Goal: Information Seeking & Learning: Learn about a topic

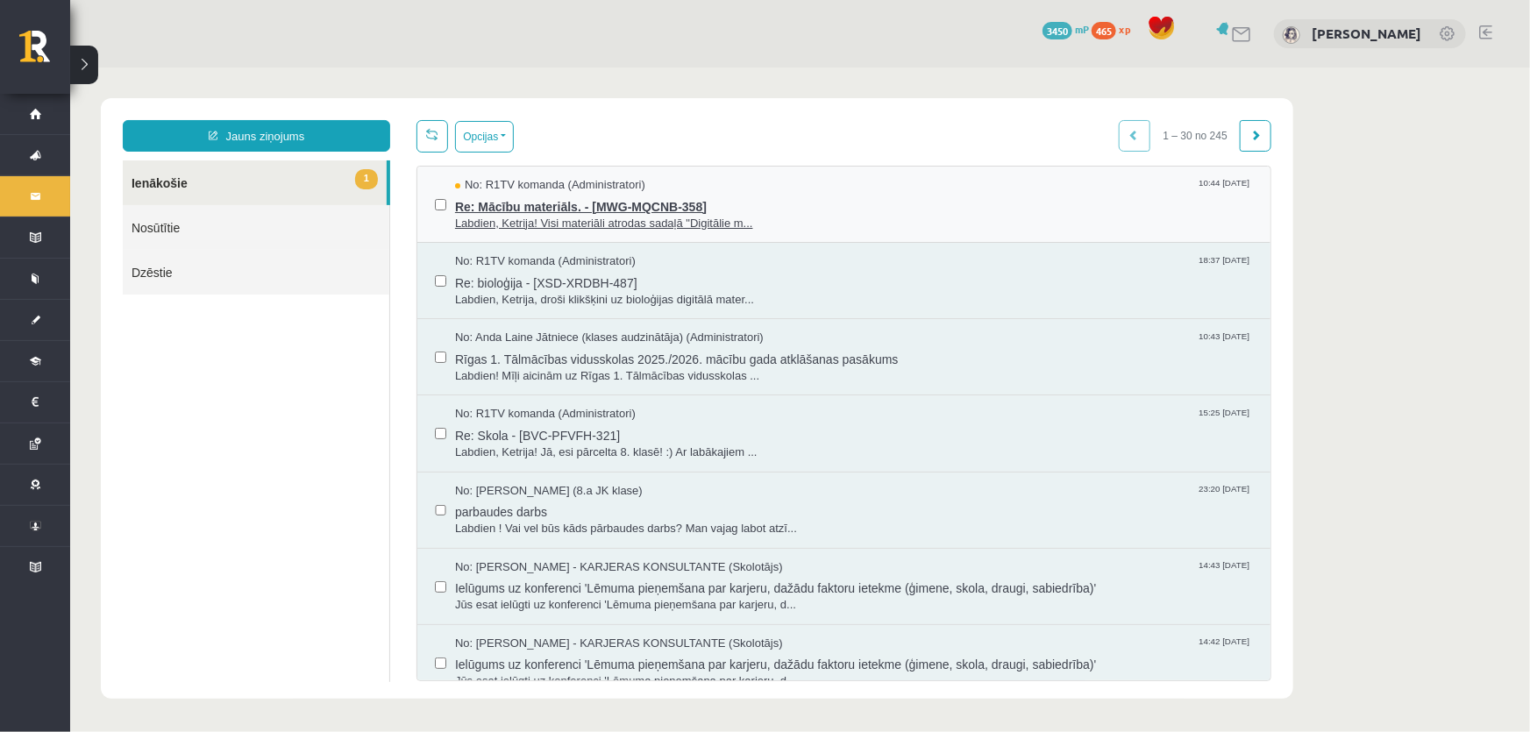
click at [762, 205] on span "Re: Mācību materiāls. - [MWG-MQCNB-358]" at bounding box center [853, 204] width 798 height 22
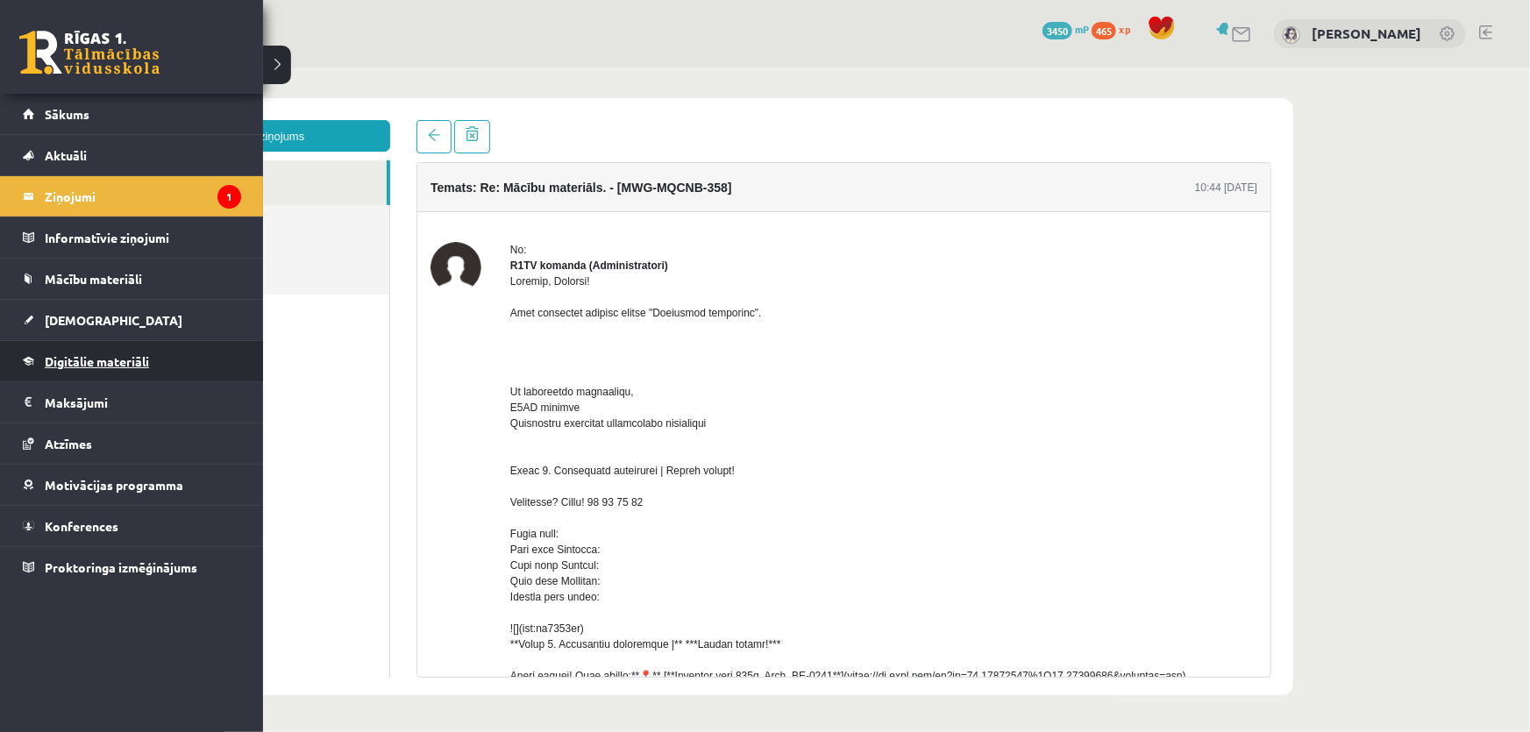
click at [102, 364] on span "Digitālie materiāli" at bounding box center [97, 361] width 104 height 16
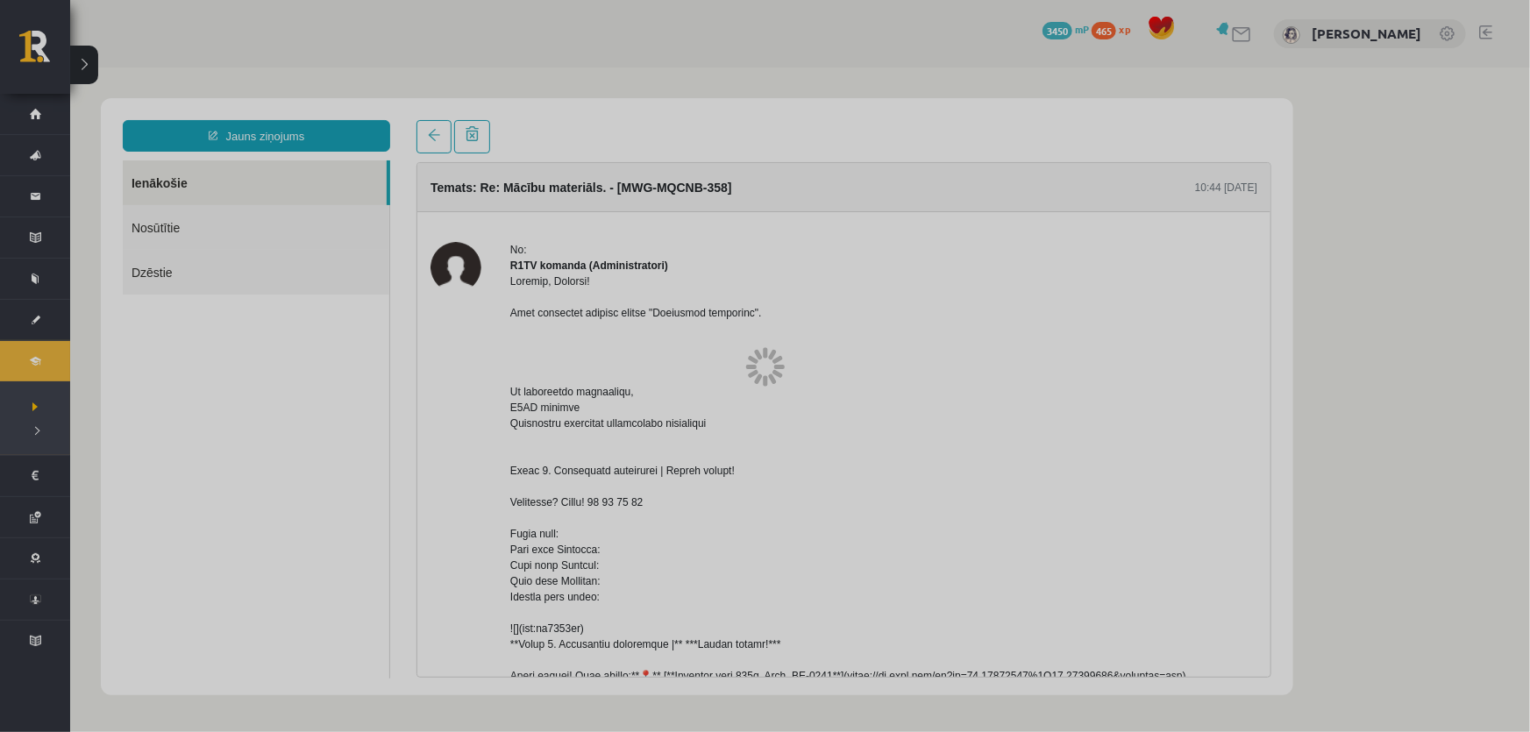
click at [102, 364] on div at bounding box center [765, 366] width 1530 height 732
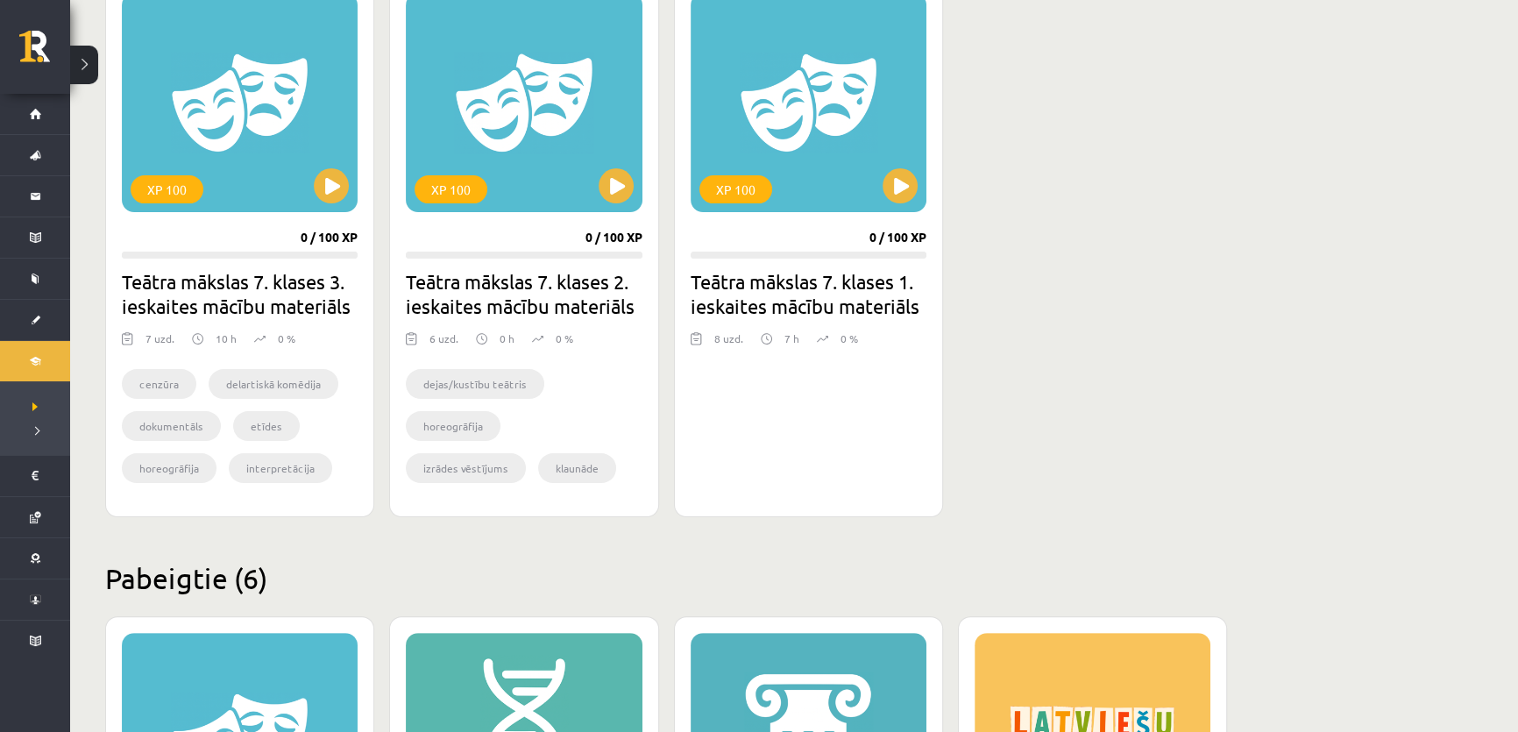
scroll to position [501, 0]
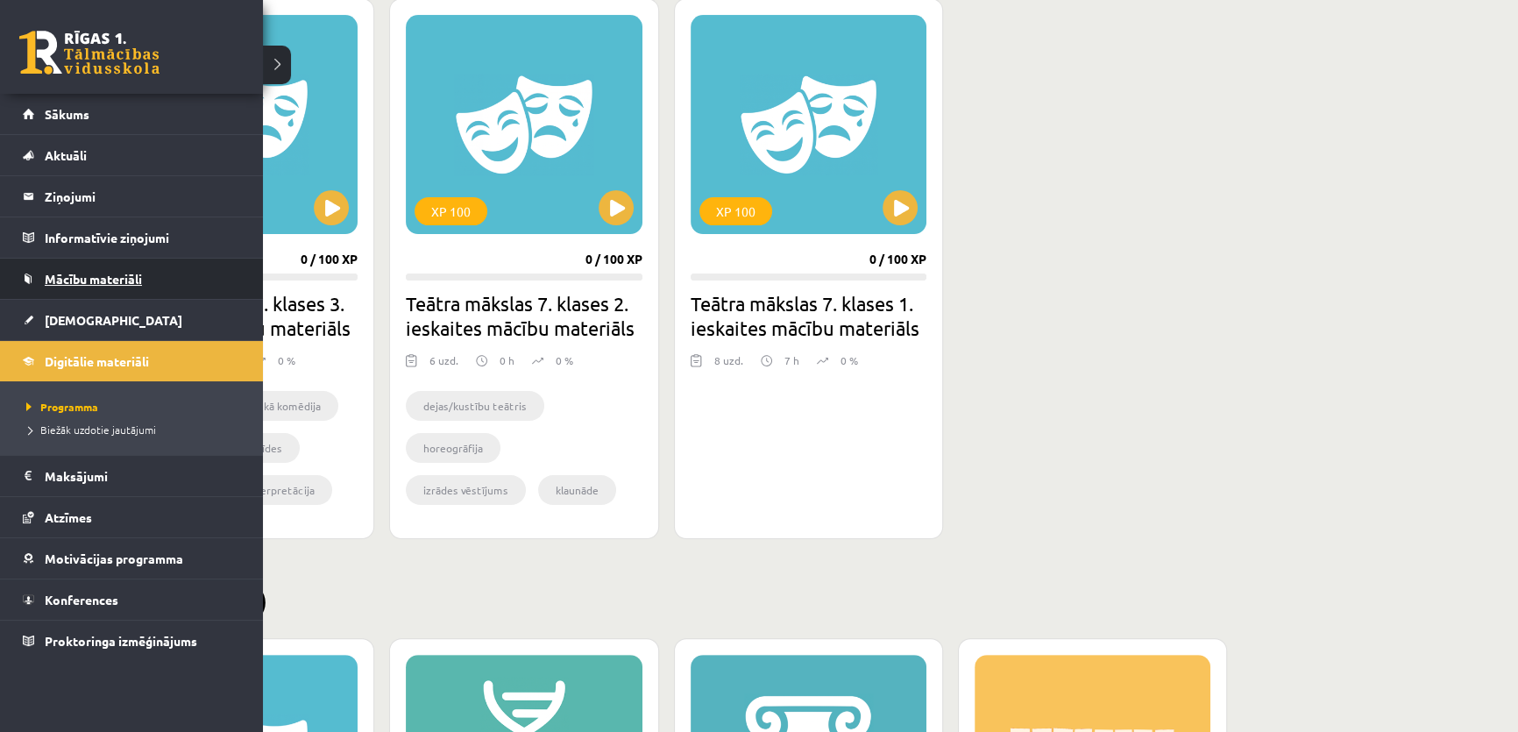
click at [54, 279] on span "Mācību materiāli" at bounding box center [93, 279] width 97 height 16
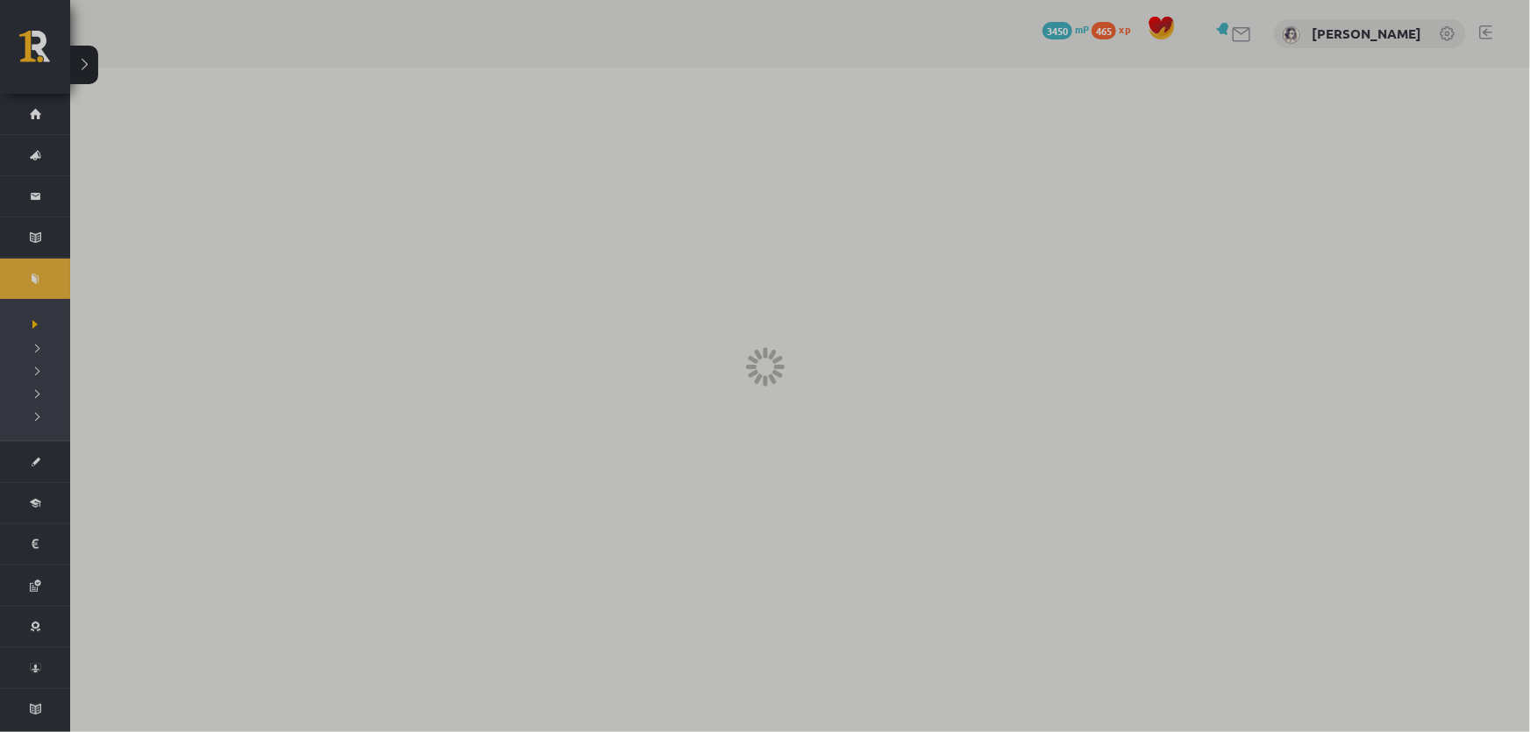
click at [54, 279] on div at bounding box center [765, 366] width 1530 height 732
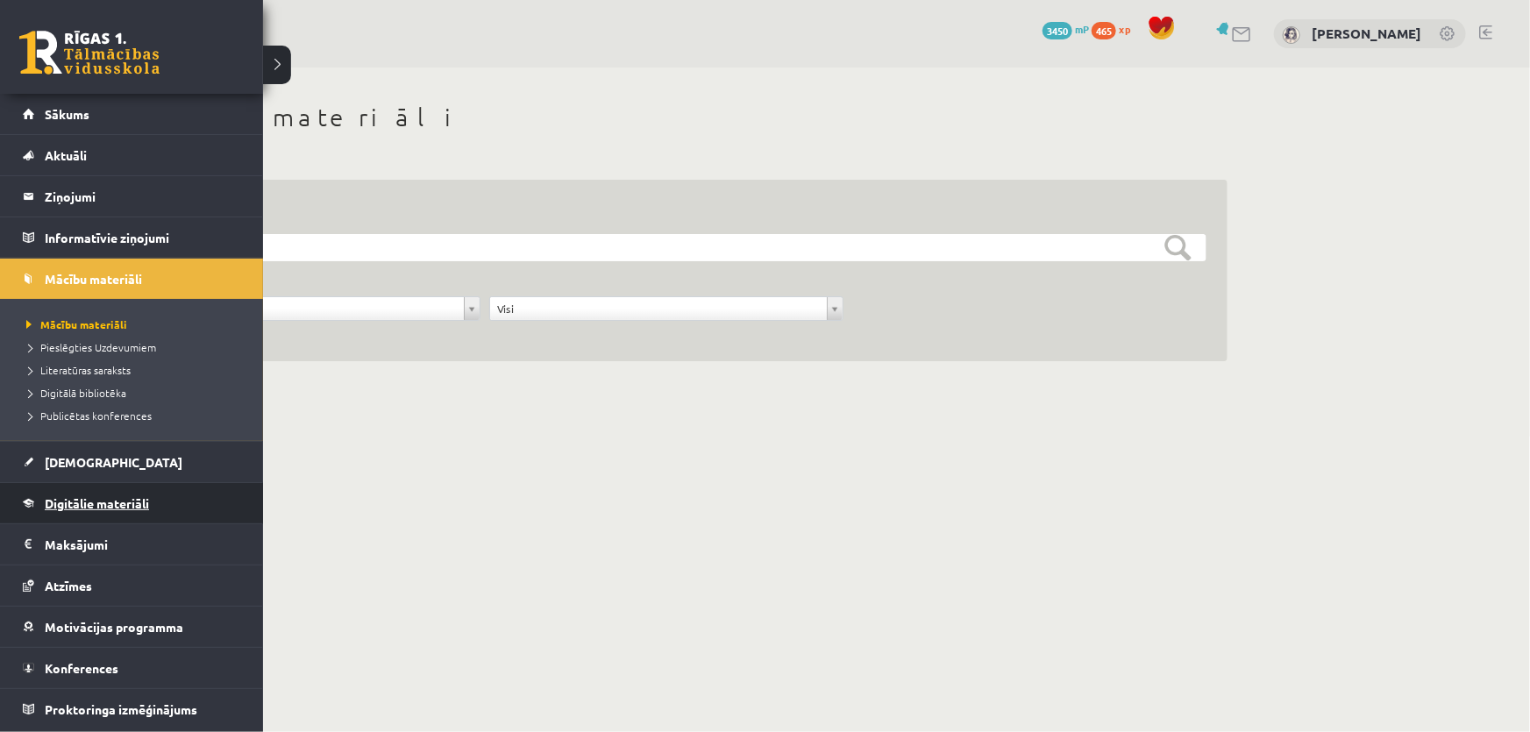
click at [85, 490] on link "Digitālie materiāli" at bounding box center [132, 503] width 218 height 40
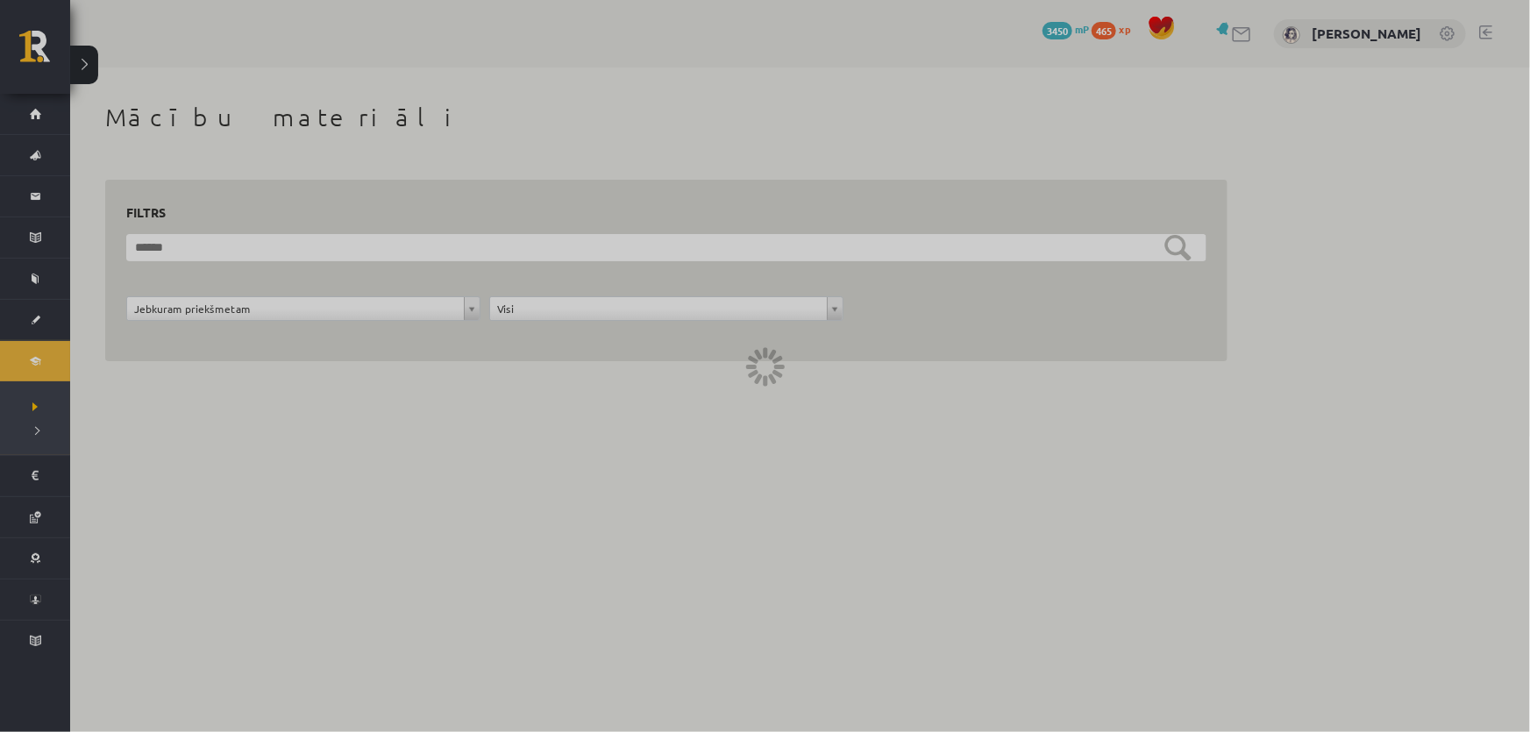
click at [85, 490] on div at bounding box center [765, 366] width 1530 height 732
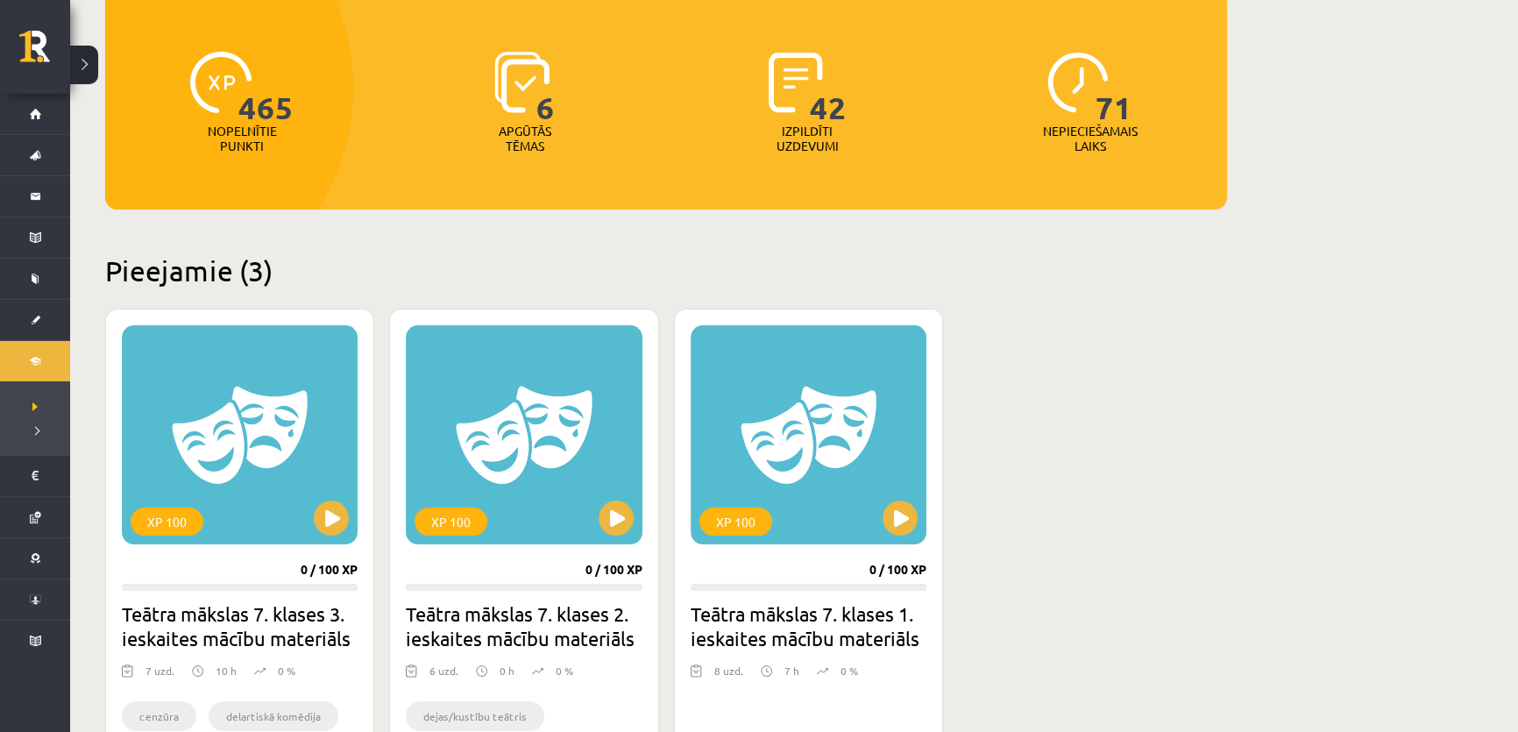
scroll to position [238, 0]
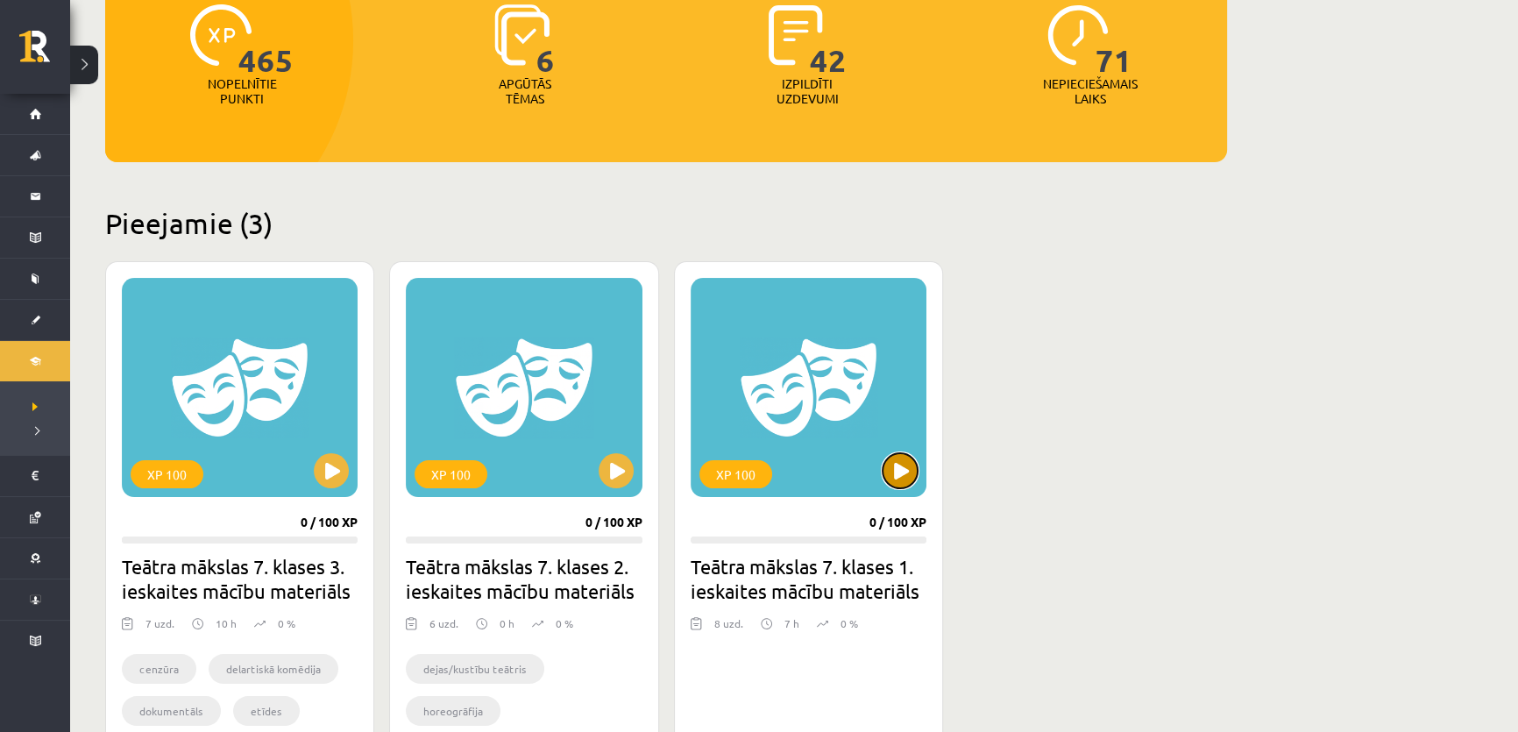
click at [897, 473] on button at bounding box center [900, 470] width 35 height 35
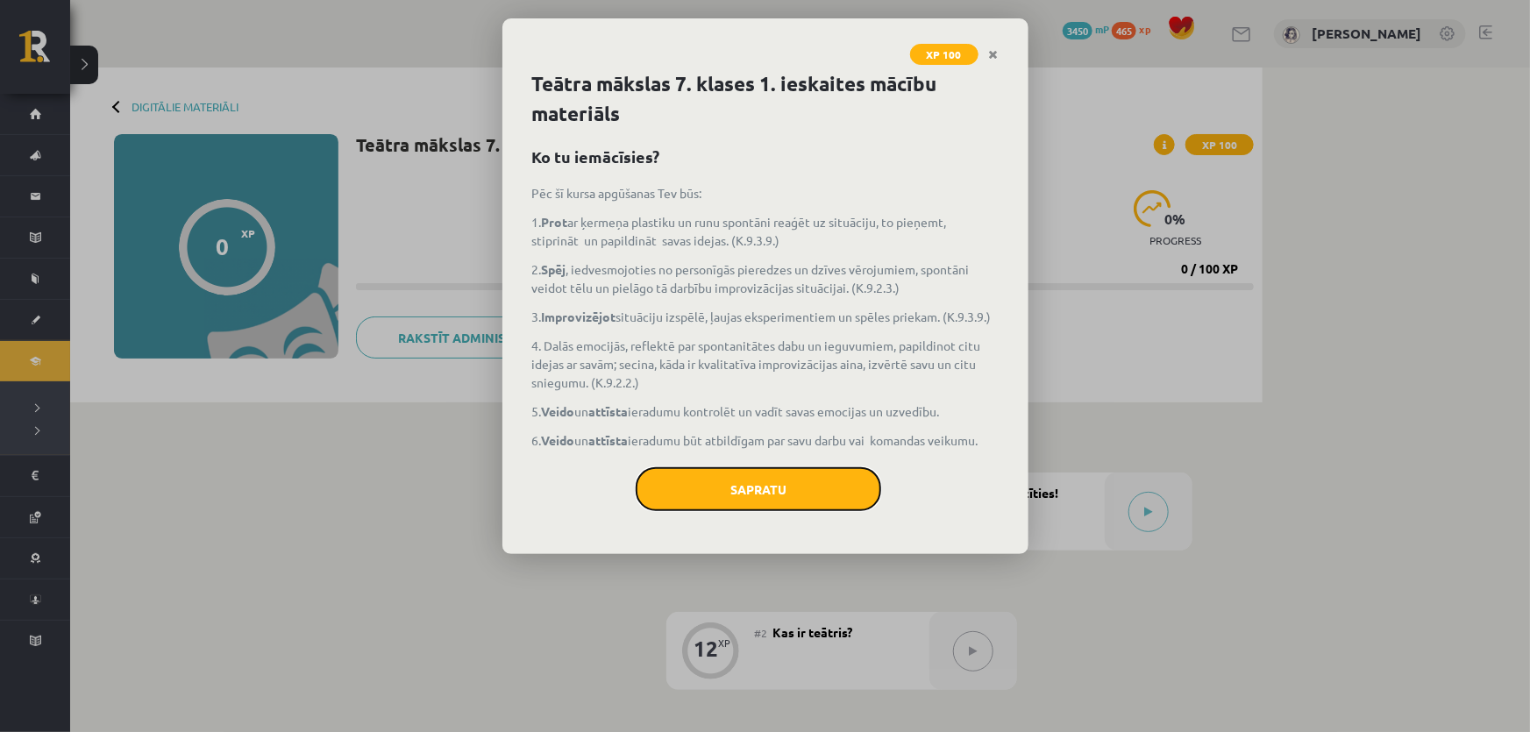
drag, startPoint x: 748, startPoint y: 485, endPoint x: 746, endPoint y: 495, distance: 10.7
click at [748, 486] on button "Sapratu" at bounding box center [758, 489] width 245 height 44
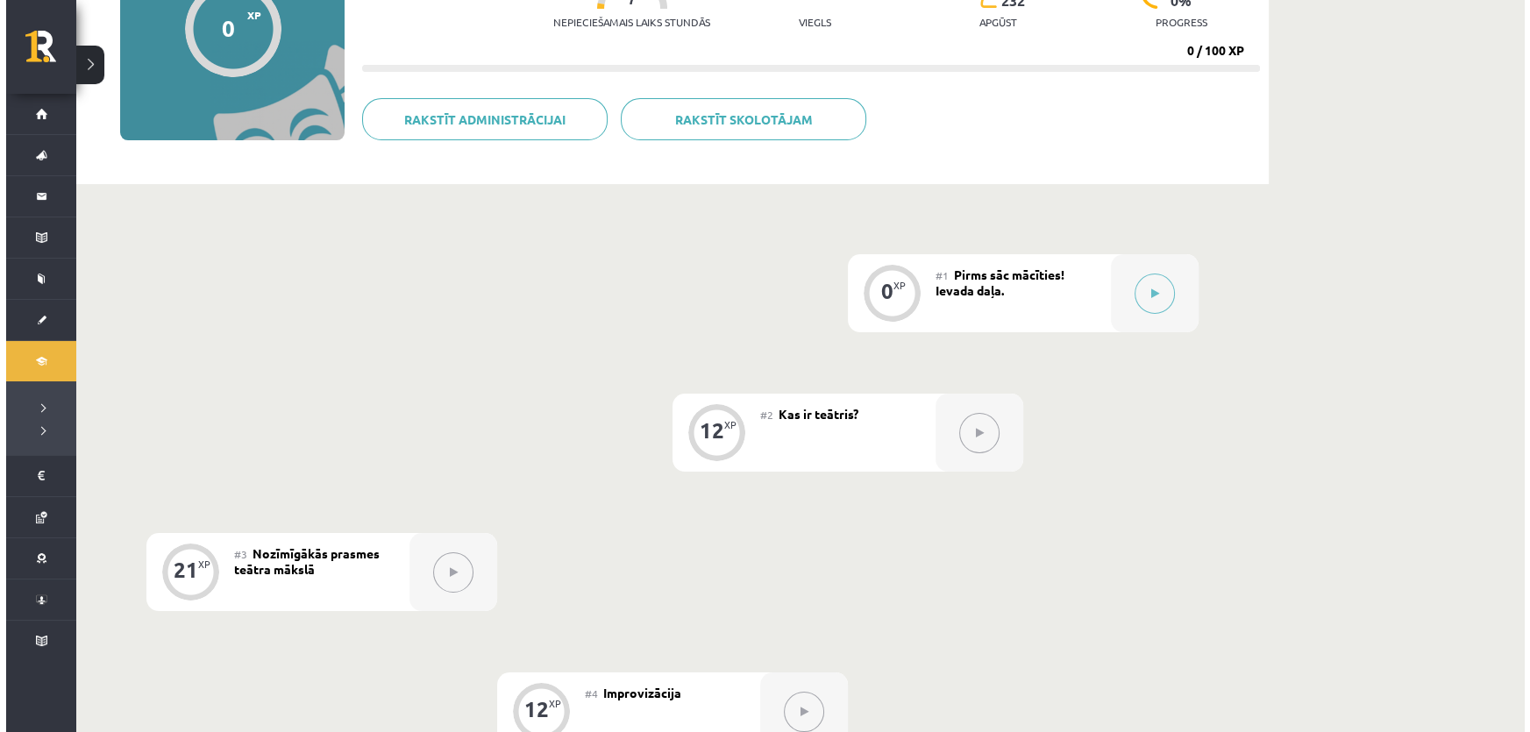
scroll to position [238, 0]
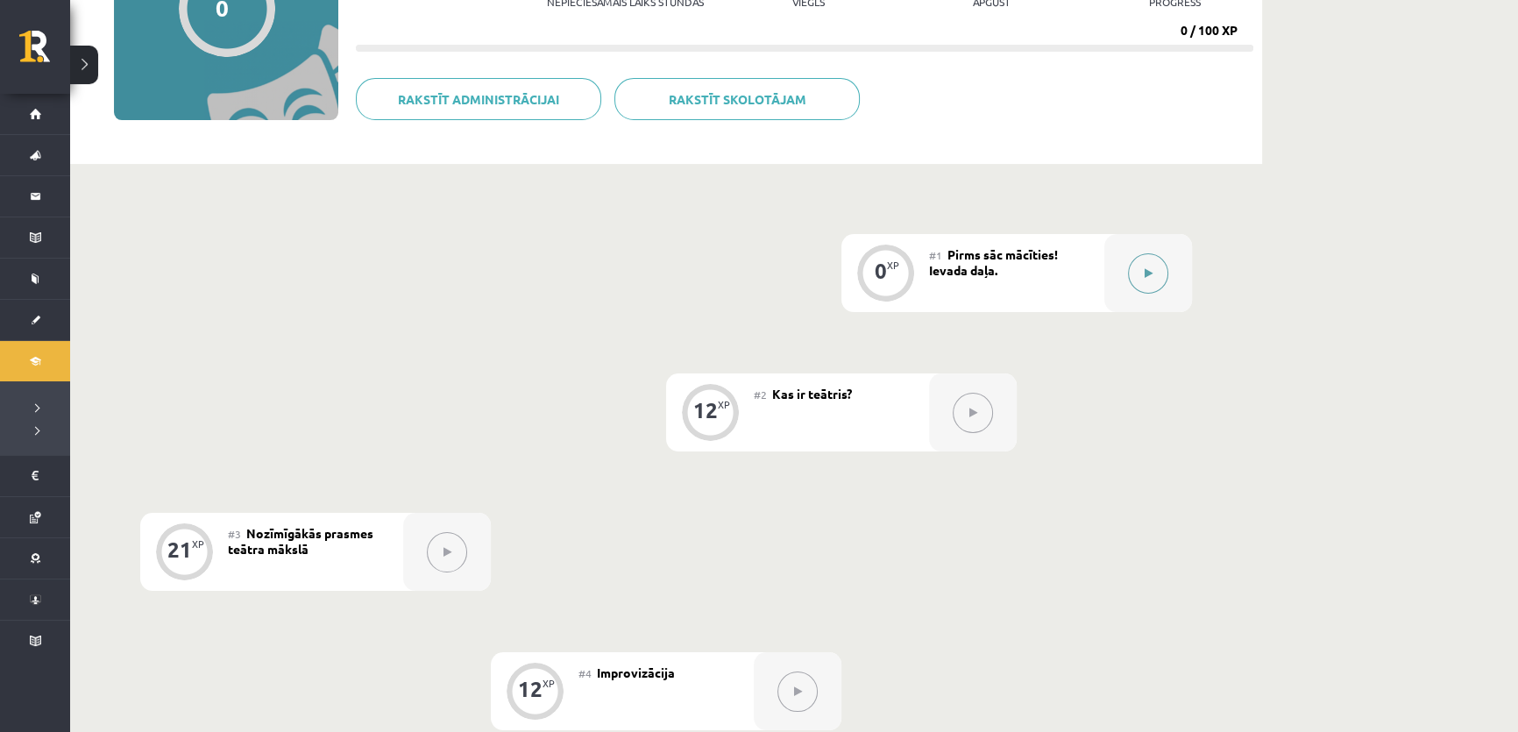
click at [1145, 255] on button at bounding box center [1148, 273] width 40 height 40
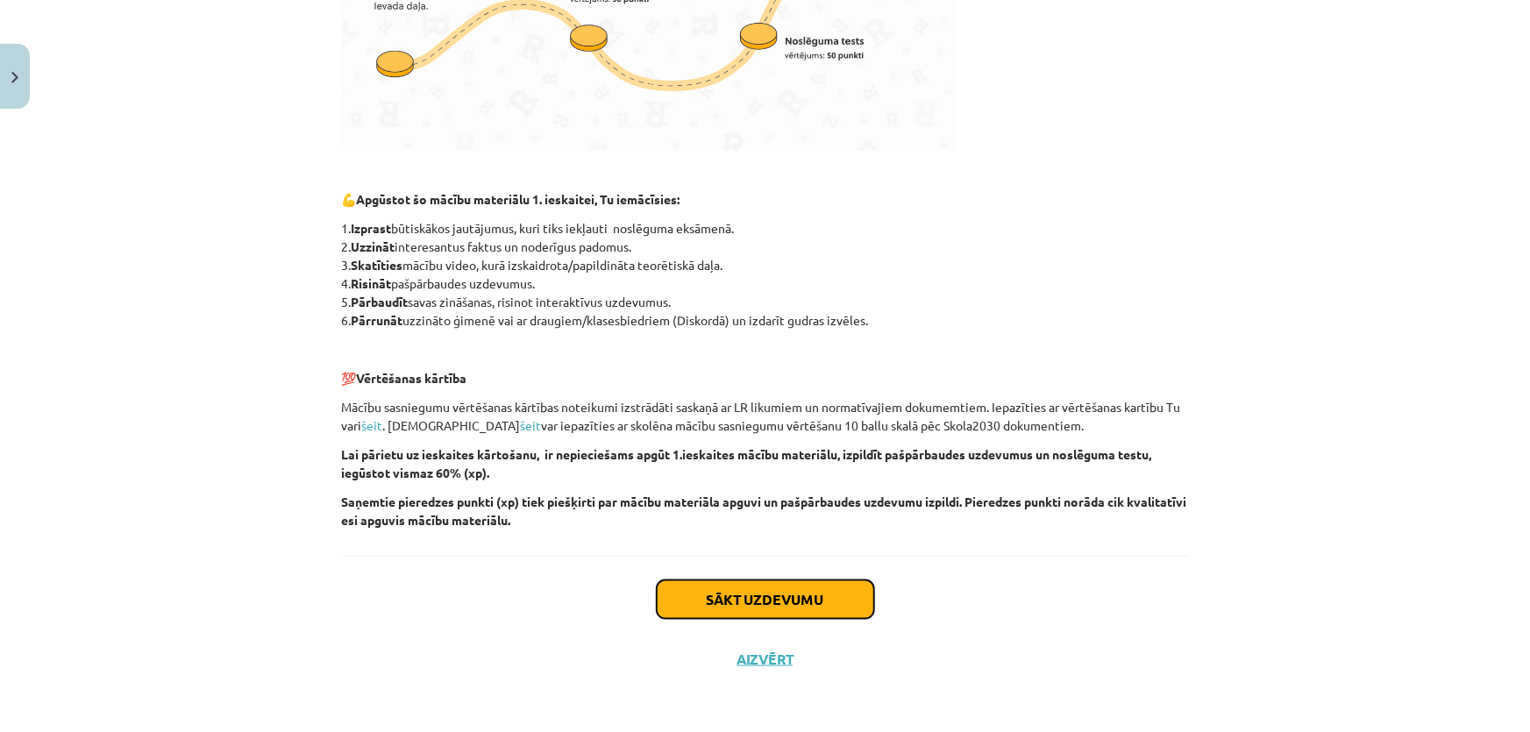
click at [679, 589] on button "Sākt uzdevumu" at bounding box center [765, 599] width 217 height 39
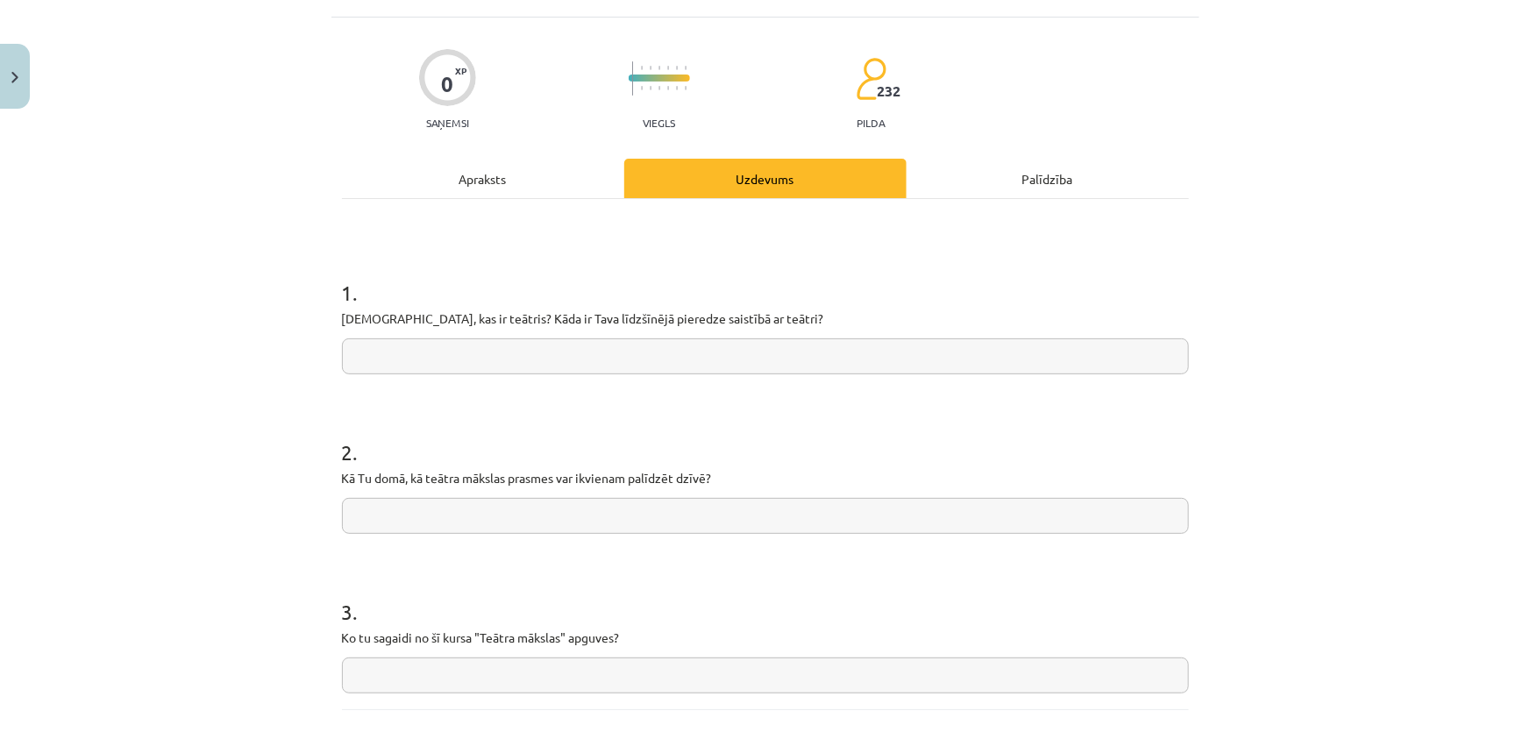
click at [679, 589] on div "3 . Ko tu sagaidi no šī kursa "Teātra mākslas" apguves?" at bounding box center [765, 631] width 847 height 124
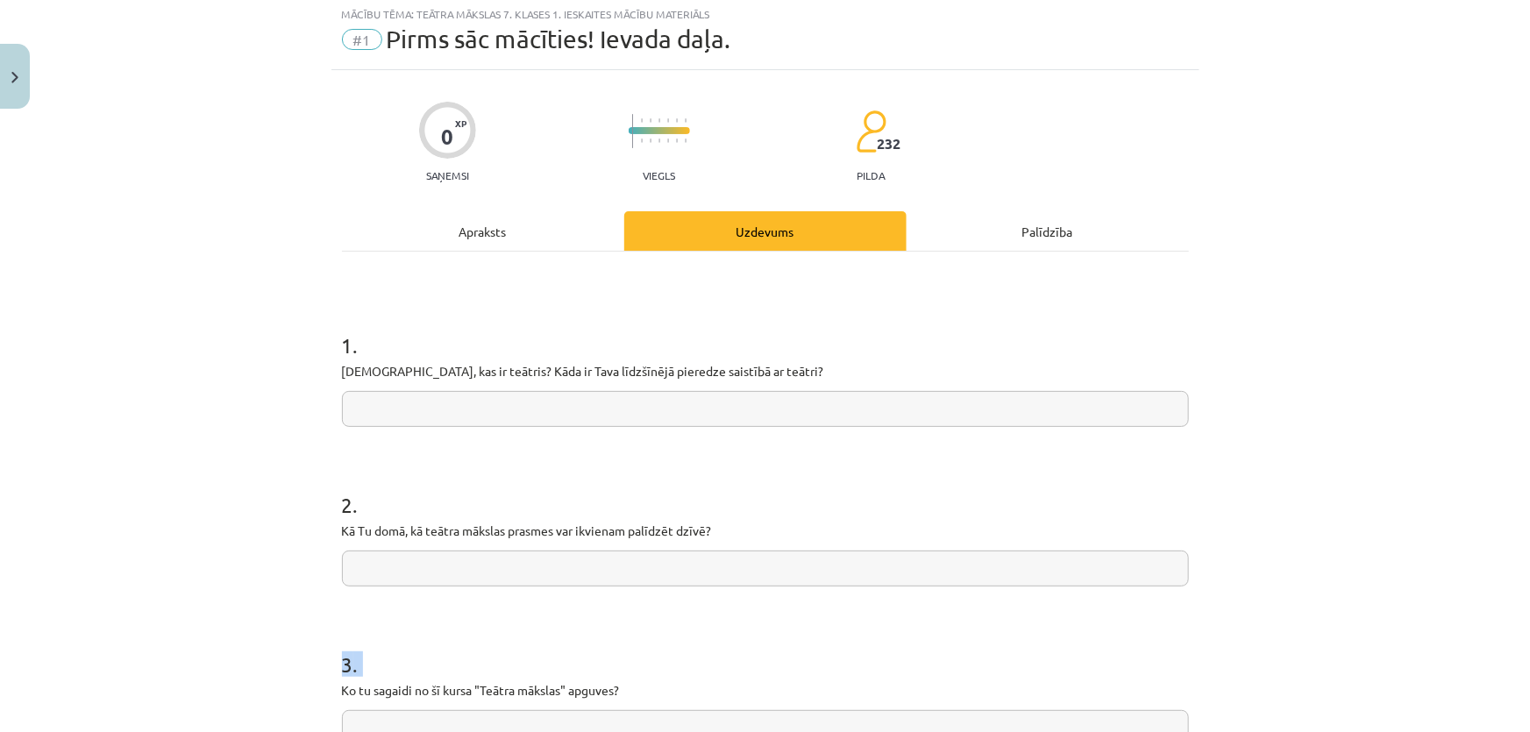
click at [679, 589] on form "1 . Padomā, kas ir teātris? Kāda ir Tava līdzšīnējā pieredze saistībā ar teātri…" at bounding box center [765, 524] width 847 height 444
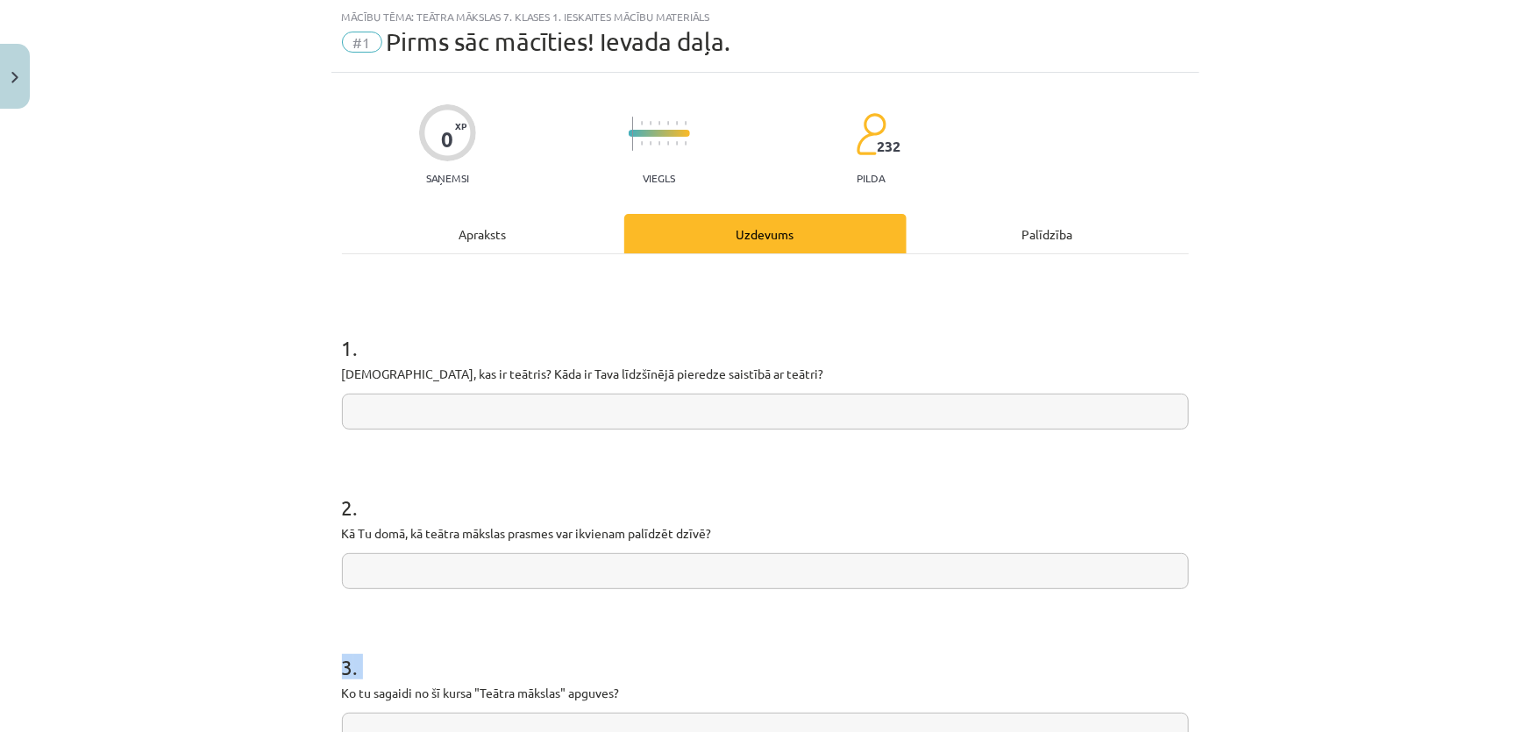
click at [251, 323] on div "Mācību tēma: Teātra mākslas 7. klases 1. ieskaites mācību materiāls #1 Pirms sā…" at bounding box center [765, 366] width 1530 height 732
click at [181, 236] on div "Mācību tēma: Teātra mākslas 7. klases 1. ieskaites mācību materiāls #1 Pirms sā…" at bounding box center [765, 366] width 1530 height 732
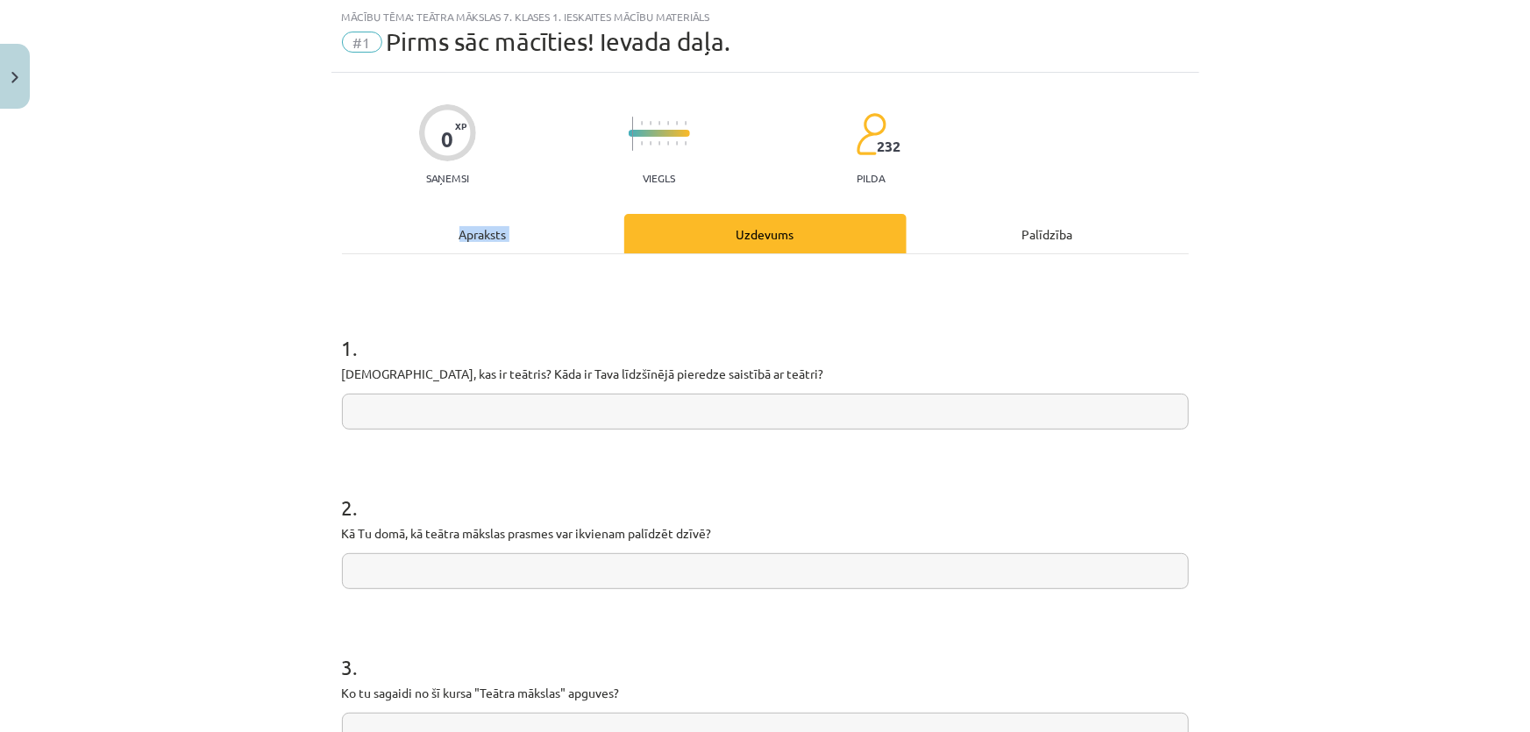
click at [181, 275] on div "Mācību tēma: Teātra mākslas 7. klases 1. ieskaites mācību materiāls #1 Pirms sā…" at bounding box center [765, 366] width 1530 height 732
click at [180, 281] on div "Mācību tēma: Teātra mākslas 7. klases 1. ieskaites mācību materiāls #1 Pirms sā…" at bounding box center [765, 366] width 1530 height 732
click at [177, 281] on div "Mācību tēma: Teātra mākslas 7. klases 1. ieskaites mācību materiāls #1 Pirms sā…" at bounding box center [765, 366] width 1530 height 732
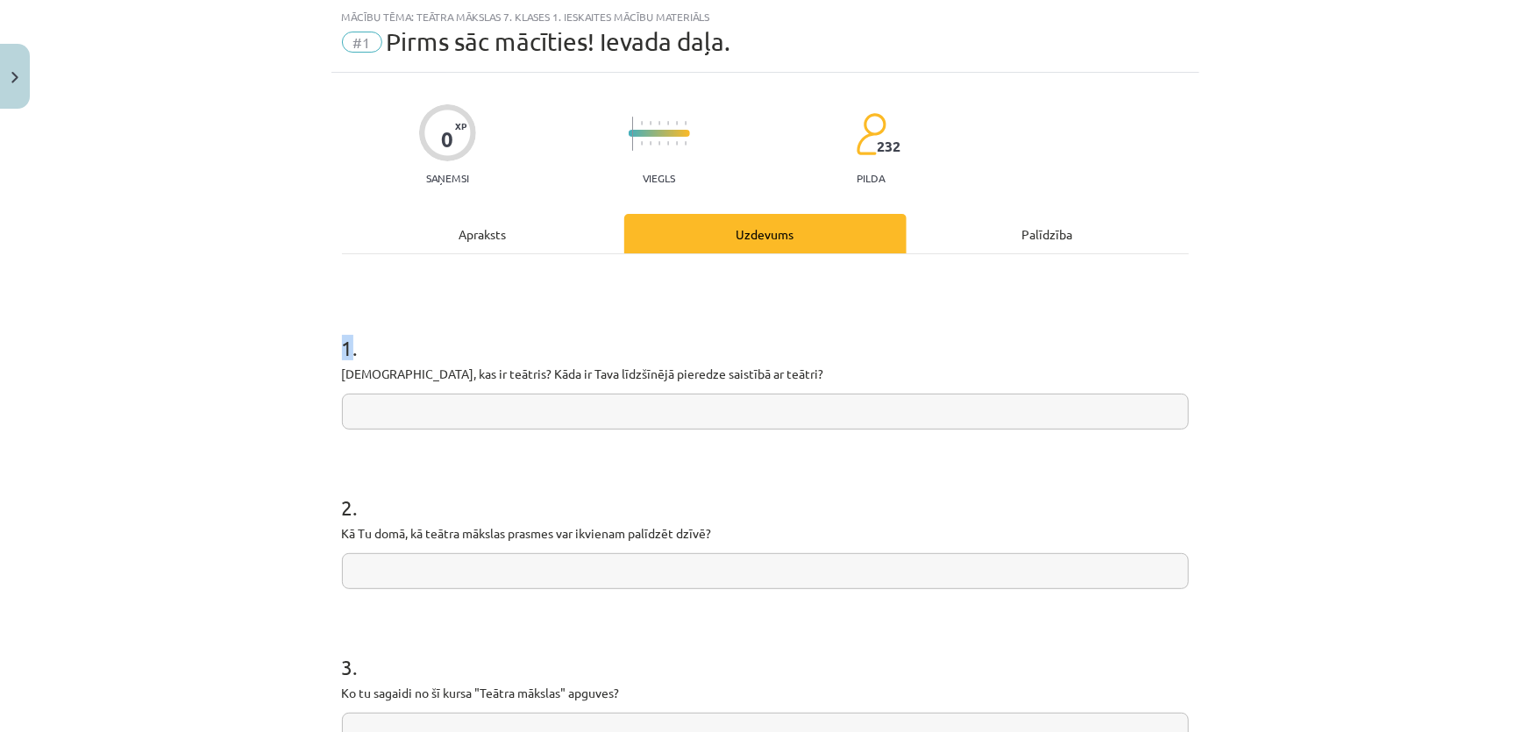
click at [164, 285] on div "Mācību tēma: Teātra mākslas 7. klases 1. ieskaites mācību materiāls #1 Pirms sā…" at bounding box center [765, 366] width 1530 height 732
click at [157, 284] on div "Mācību tēma: Teātra mākslas 7. klases 1. ieskaites mācību materiāls #1 Pirms sā…" at bounding box center [765, 366] width 1530 height 732
click at [157, 283] on div "Mācību tēma: Teātra mākslas 7. klases 1. ieskaites mācību materiāls #1 Pirms sā…" at bounding box center [765, 366] width 1530 height 732
click at [120, 209] on div "Mācību tēma: Teātra mākslas 7. klases 1. ieskaites mācību materiāls #1 Pirms sā…" at bounding box center [765, 366] width 1530 height 732
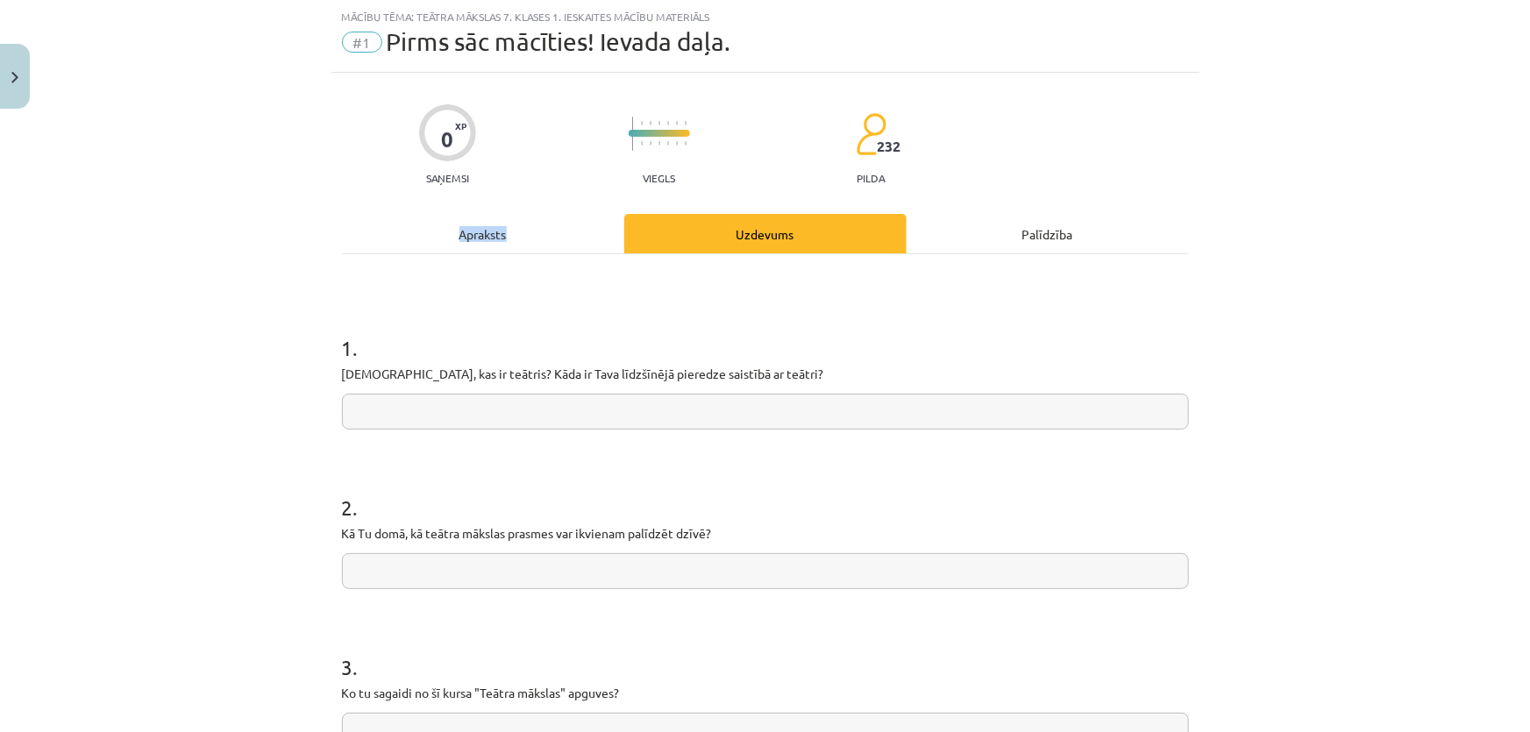
click at [120, 209] on div "Mācību tēma: Teātra mākslas 7. klases 1. ieskaites mācību materiāls #1 Pirms sā…" at bounding box center [765, 366] width 1530 height 732
click at [1368, 211] on div "Mācību tēma: Teātra mākslas 7. klases 1. ieskaites mācību materiāls #1 Pirms sā…" at bounding box center [765, 366] width 1530 height 732
drag, startPoint x: 1376, startPoint y: 277, endPoint x: 1411, endPoint y: 707, distance: 430.9
click at [1384, 333] on div "Mācību tēma: Teātra mākslas 7. klases 1. ieskaites mācību materiāls #1 Pirms sā…" at bounding box center [765, 366] width 1530 height 732
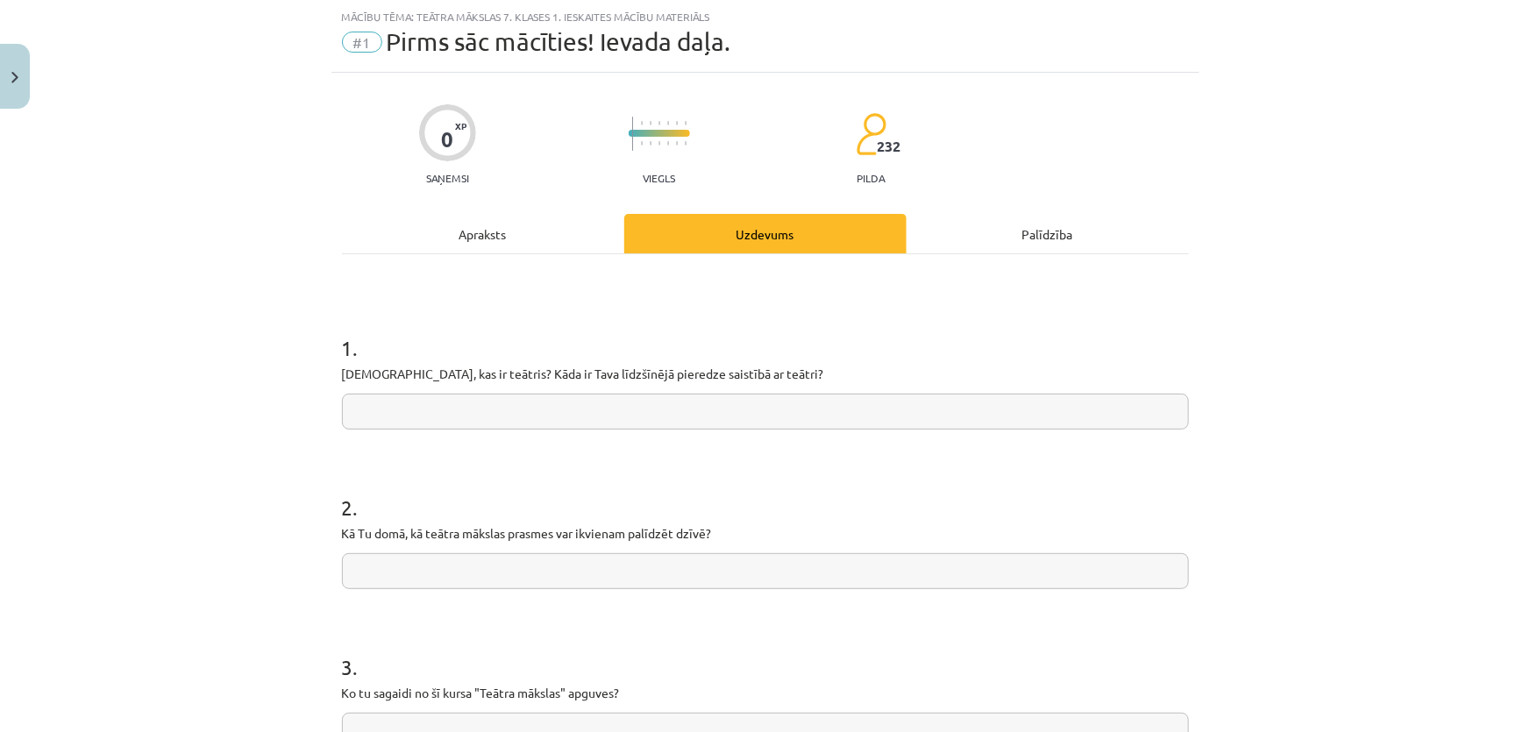
click at [1314, 206] on div "Mācību tēma: Teātra mākslas 7. klases 1. ieskaites mācību materiāls #1 Pirms sā…" at bounding box center [765, 366] width 1530 height 732
click at [1192, 146] on div "0 XP Saņemsi Viegls 232 pilda Apraksts Uzdevums Palīdzība 1 . Padomā, kas ir te…" at bounding box center [765, 485] width 868 height 825
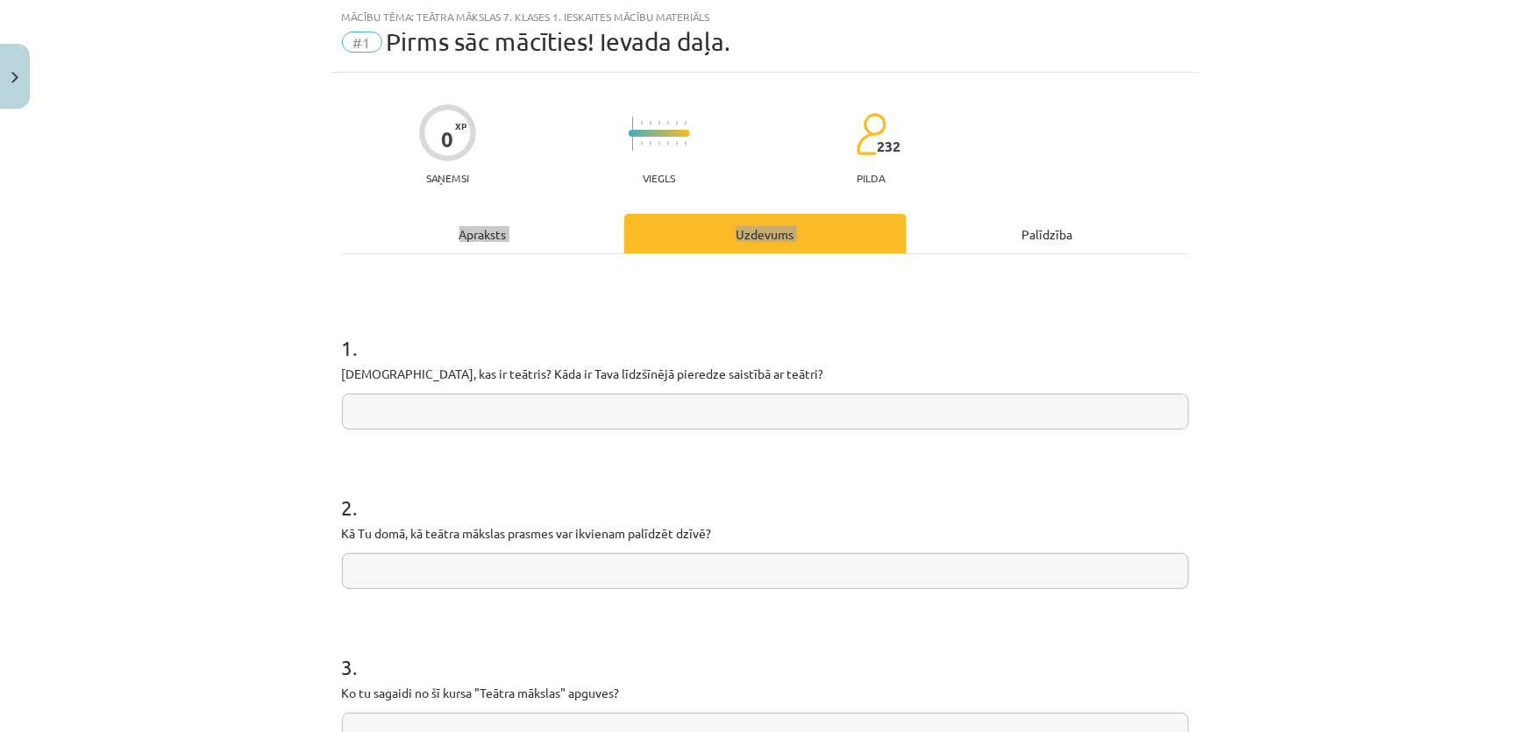
click at [1134, 240] on div "0 XP Saņemsi Viegls 232 pilda Apraksts Uzdevums Palīdzība 1 . Padomā, kas ir te…" at bounding box center [765, 485] width 868 height 825
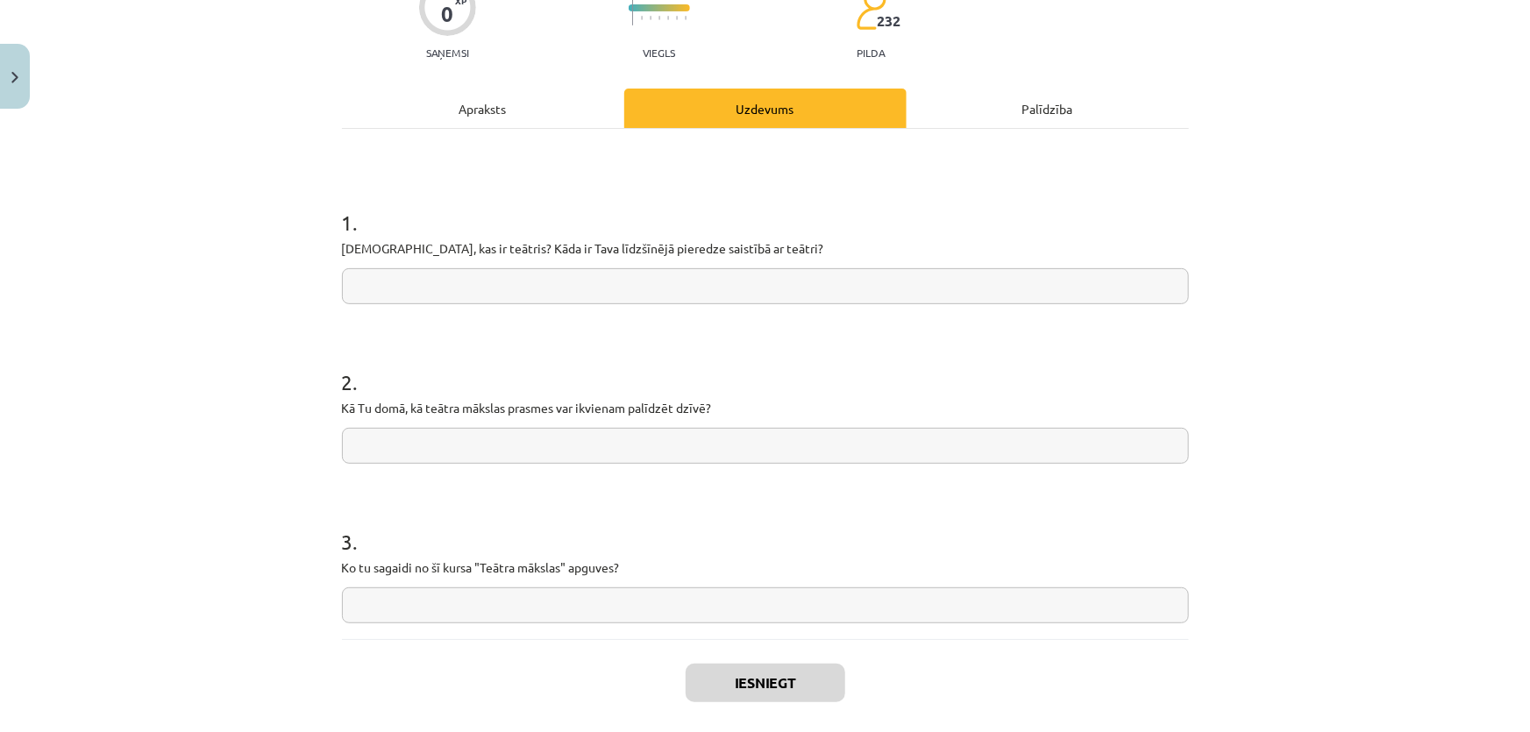
scroll to position [252, 0]
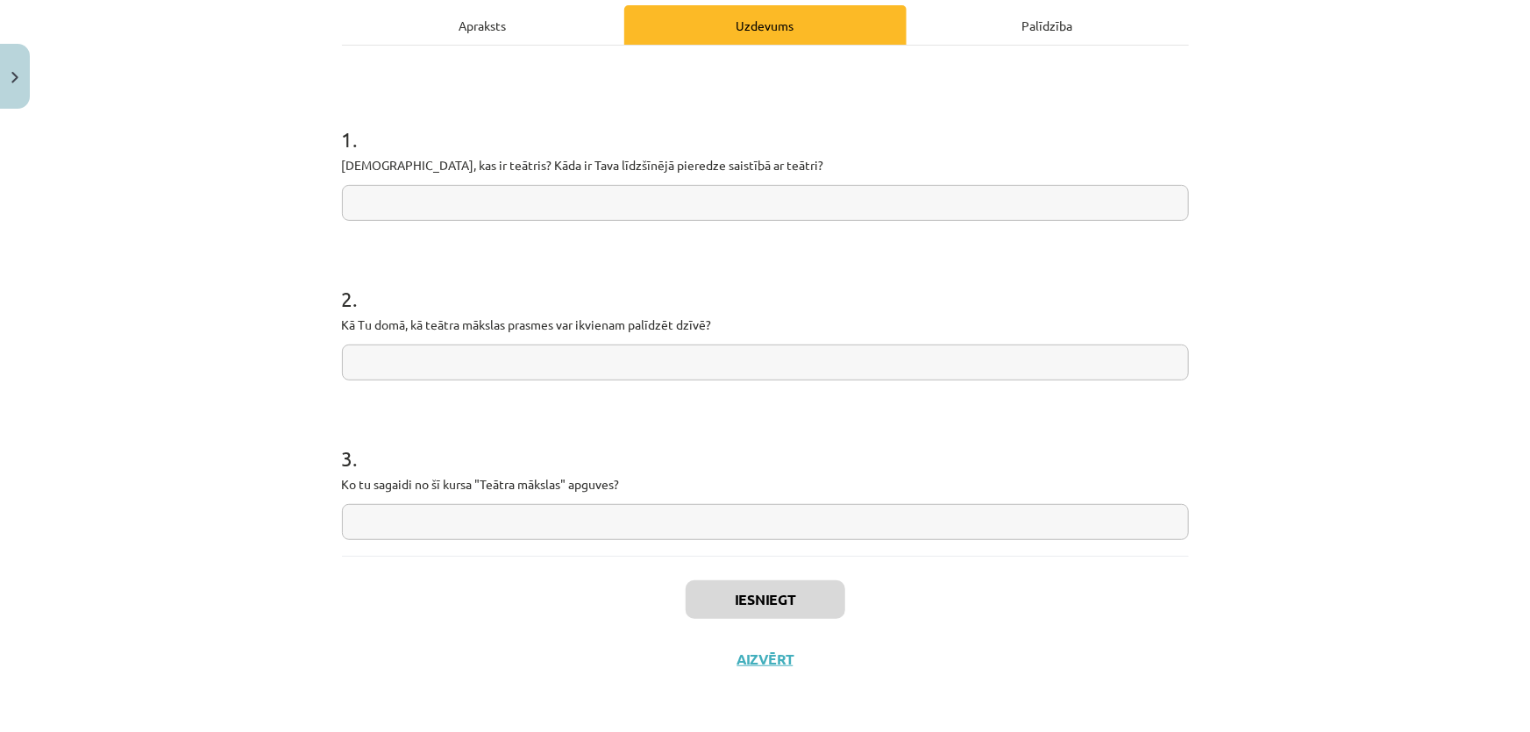
click at [1339, 139] on div "Mācību tēma: Teātra mākslas 7. klases 1. ieskaites mācību materiāls #1 Pirms sā…" at bounding box center [765, 366] width 1530 height 732
click at [457, 161] on p "[DEMOGRAPHIC_DATA], kas ir teātris? Kāda ir Tava līdzšīnējā pieredze saistībā a…" at bounding box center [765, 165] width 847 height 18
click at [456, 160] on p "[DEMOGRAPHIC_DATA], kas ir teātris? Kāda ir Tava līdzšīnējā pieredze saistībā a…" at bounding box center [765, 165] width 847 height 18
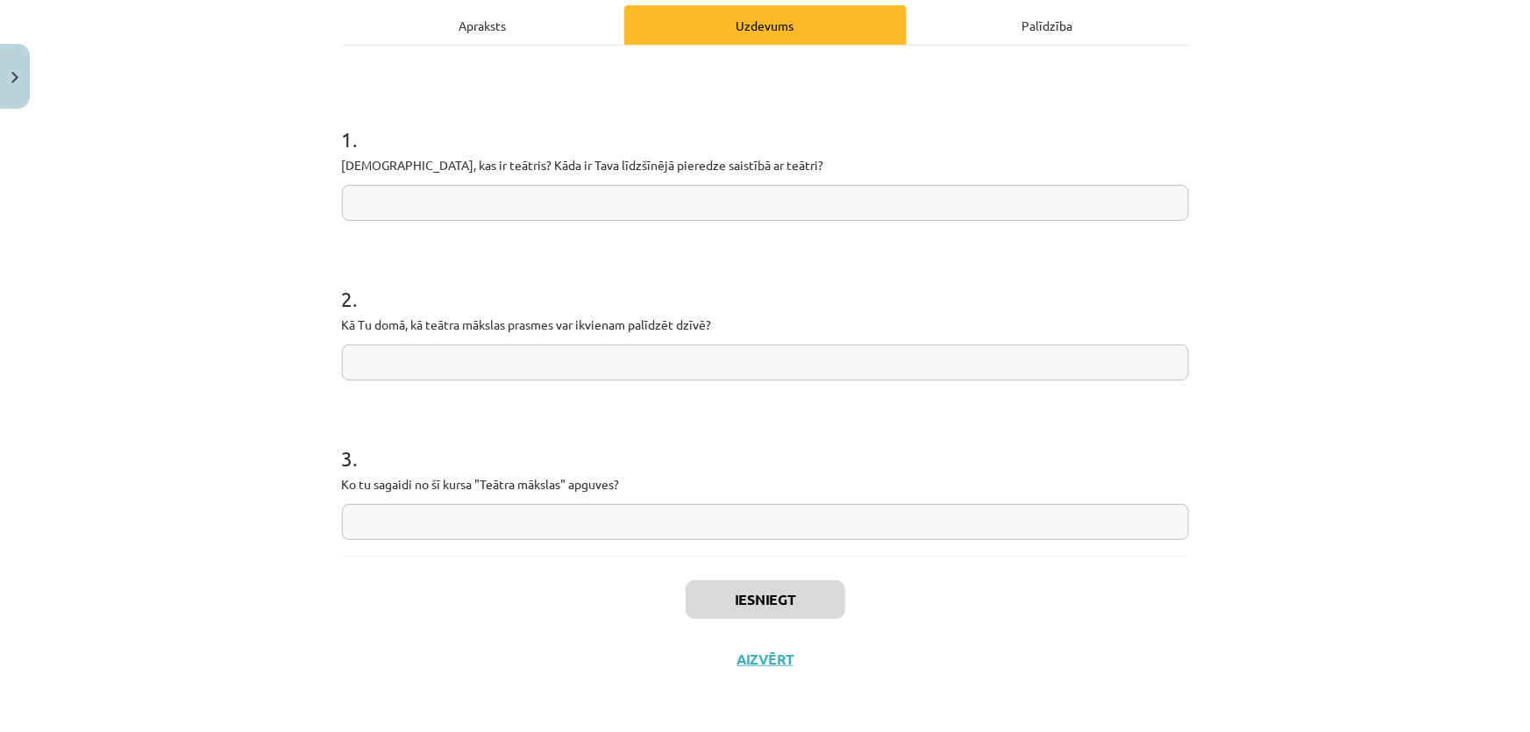
copy p
click at [346, 112] on h1 "1 ." at bounding box center [765, 123] width 847 height 54
